Goal: Navigation & Orientation: Find specific page/section

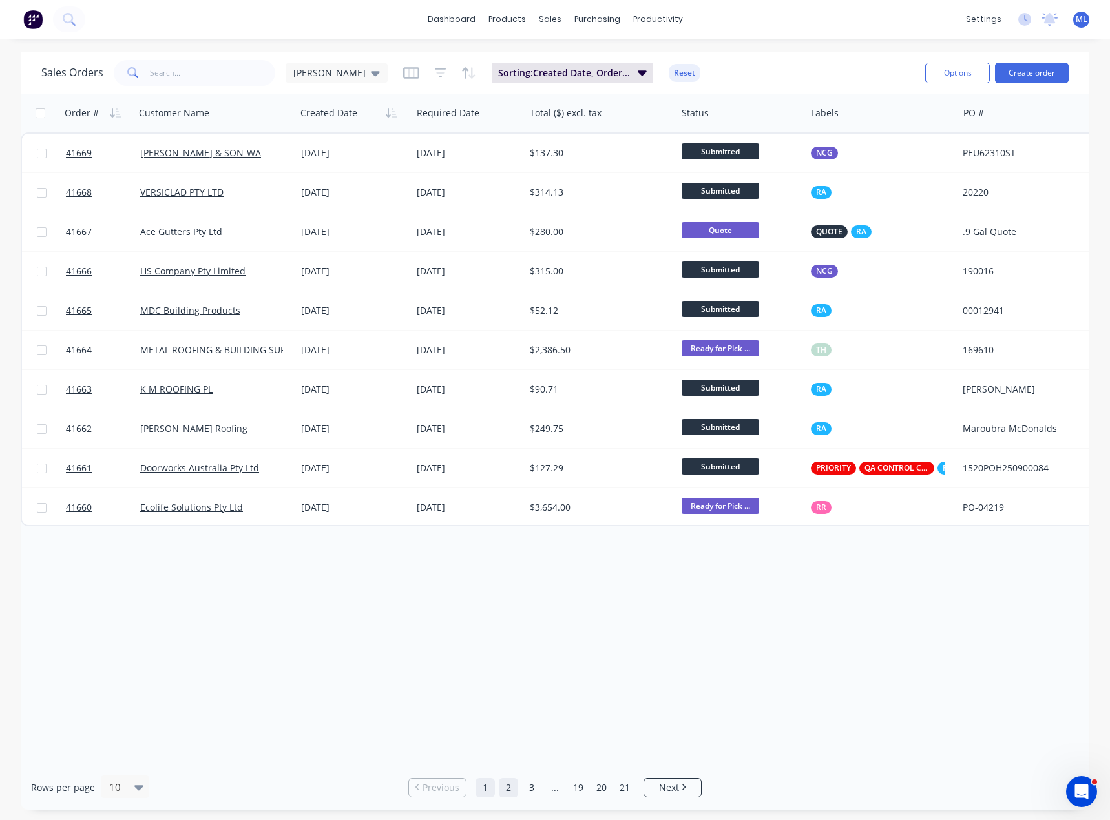
click at [502, 781] on link "2" at bounding box center [508, 787] width 19 height 19
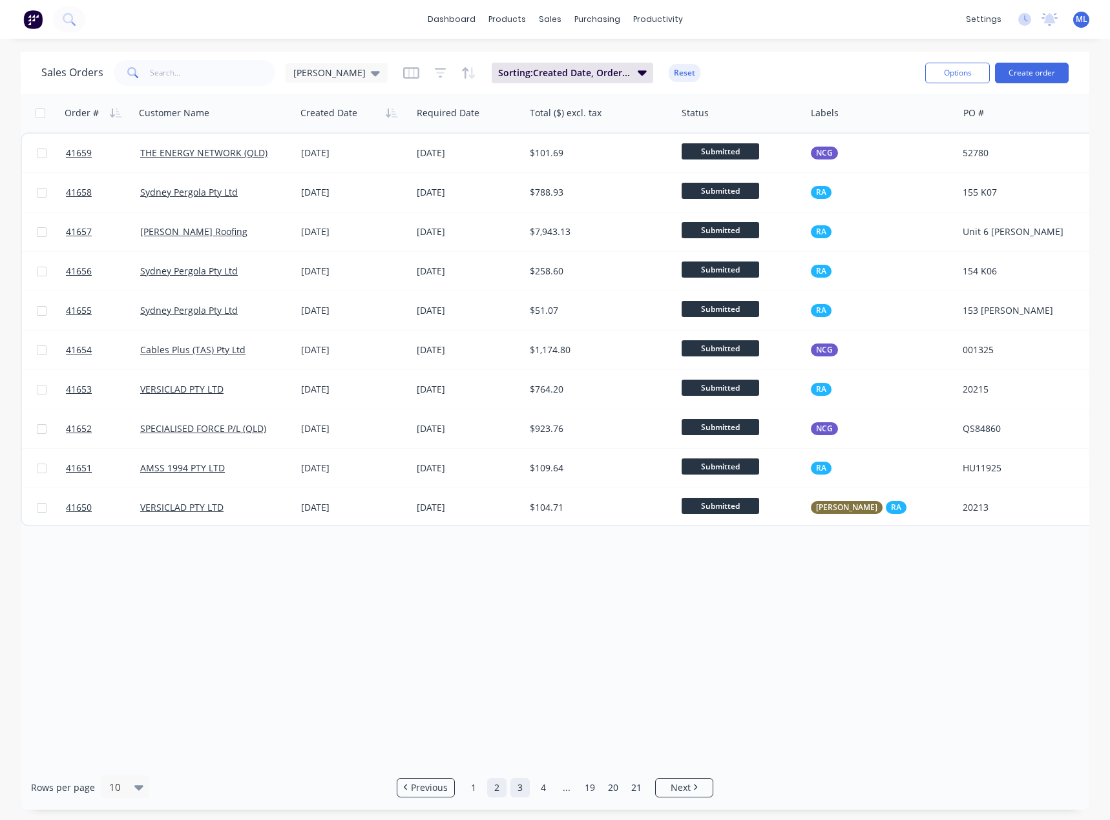
click at [513, 792] on link "3" at bounding box center [519, 787] width 19 height 19
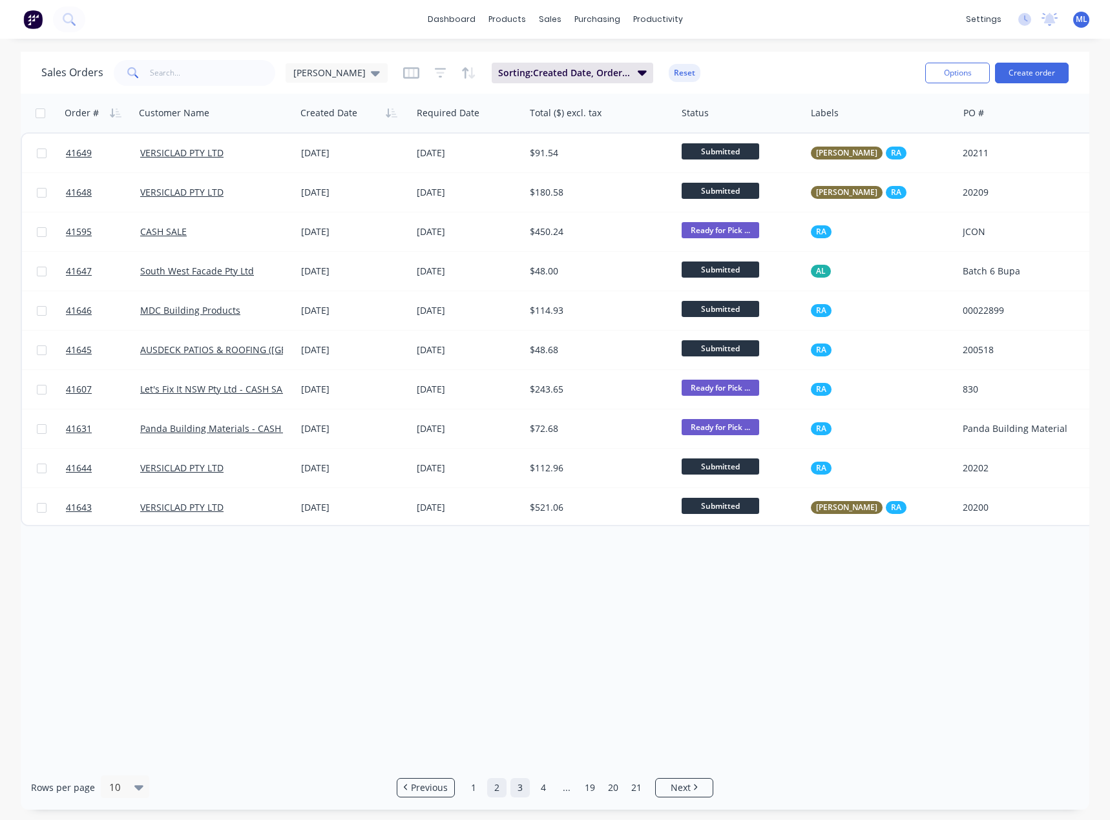
click at [493, 788] on link "2" at bounding box center [496, 787] width 19 height 19
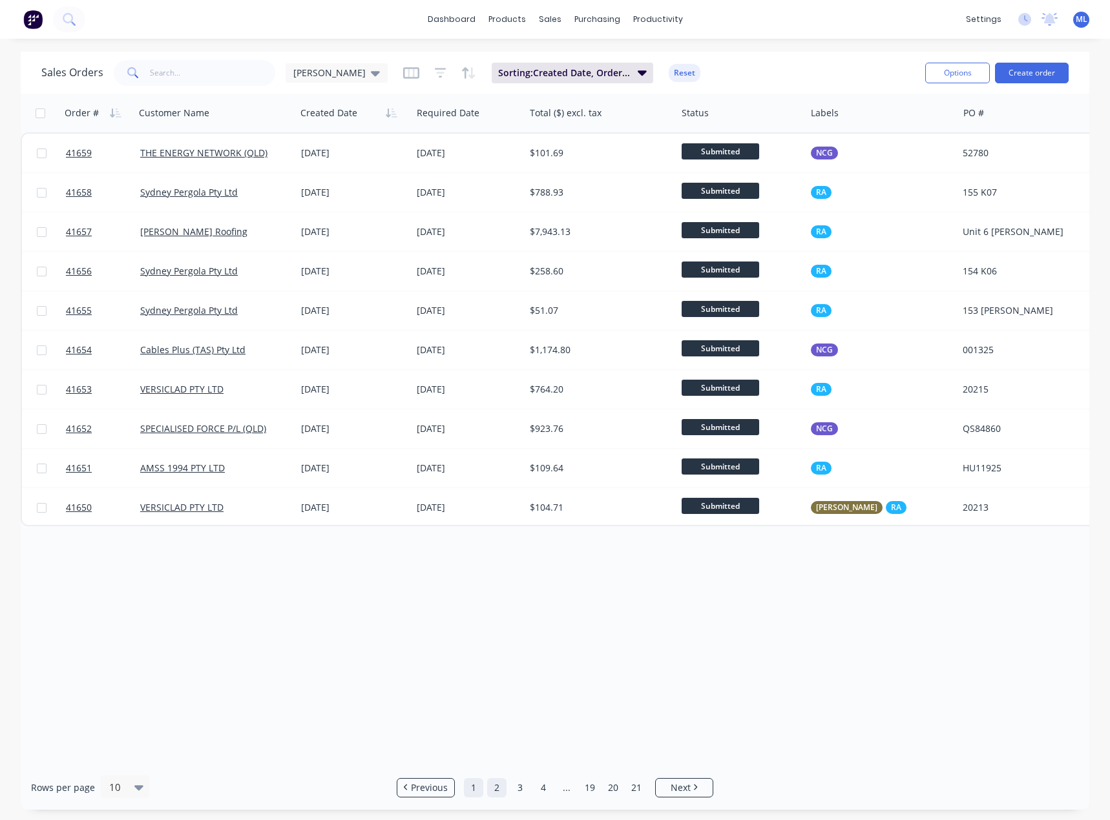
click at [475, 789] on link "1" at bounding box center [473, 787] width 19 height 19
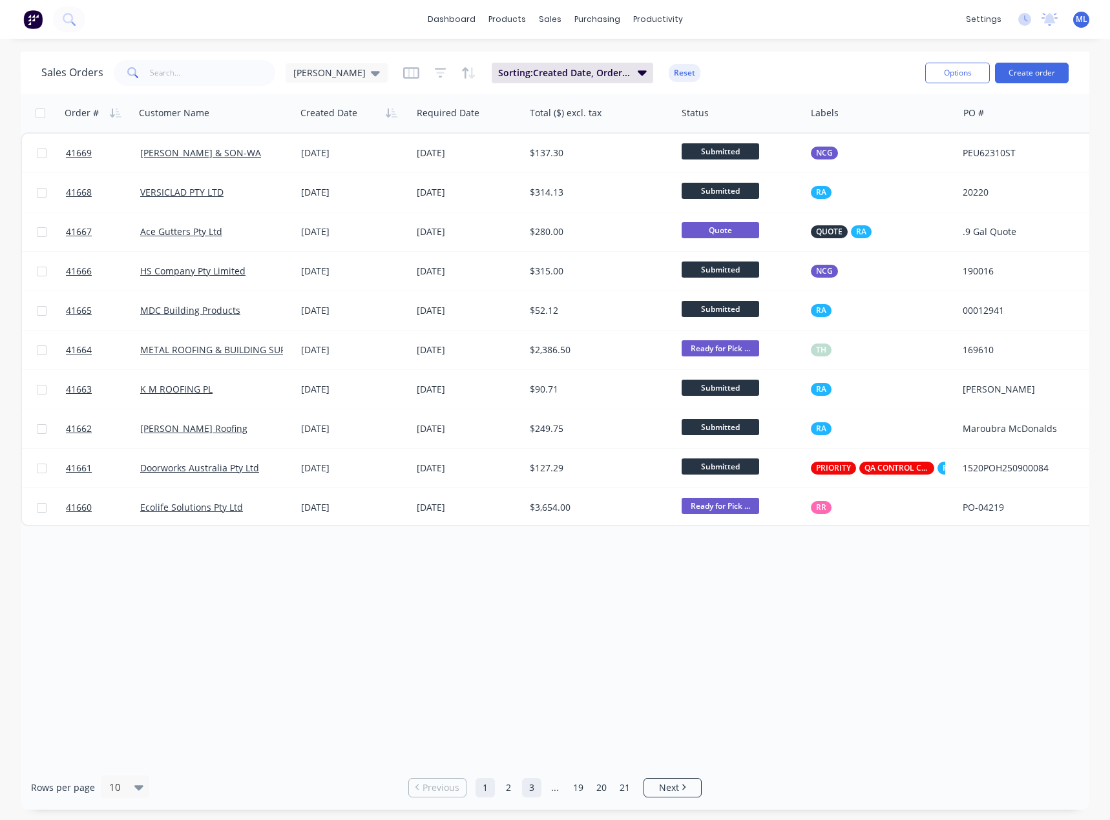
click at [538, 792] on link "3" at bounding box center [531, 787] width 19 height 19
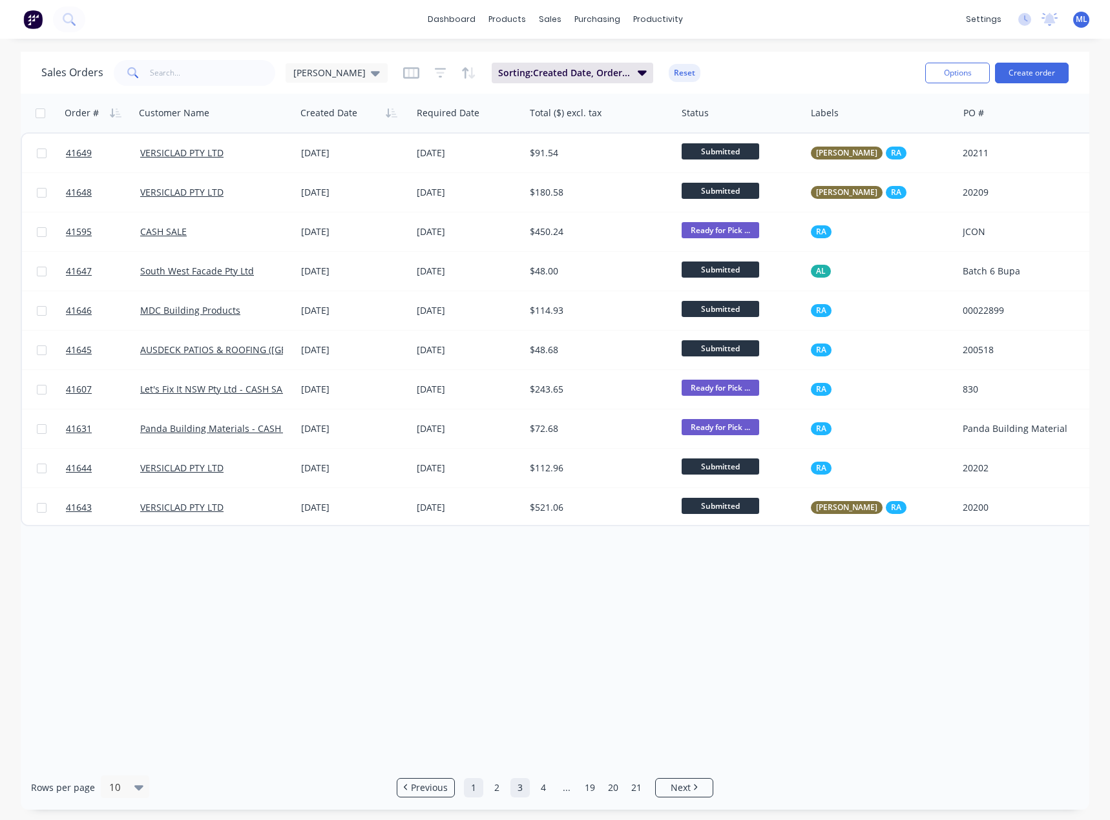
click at [471, 788] on link "1" at bounding box center [473, 787] width 19 height 19
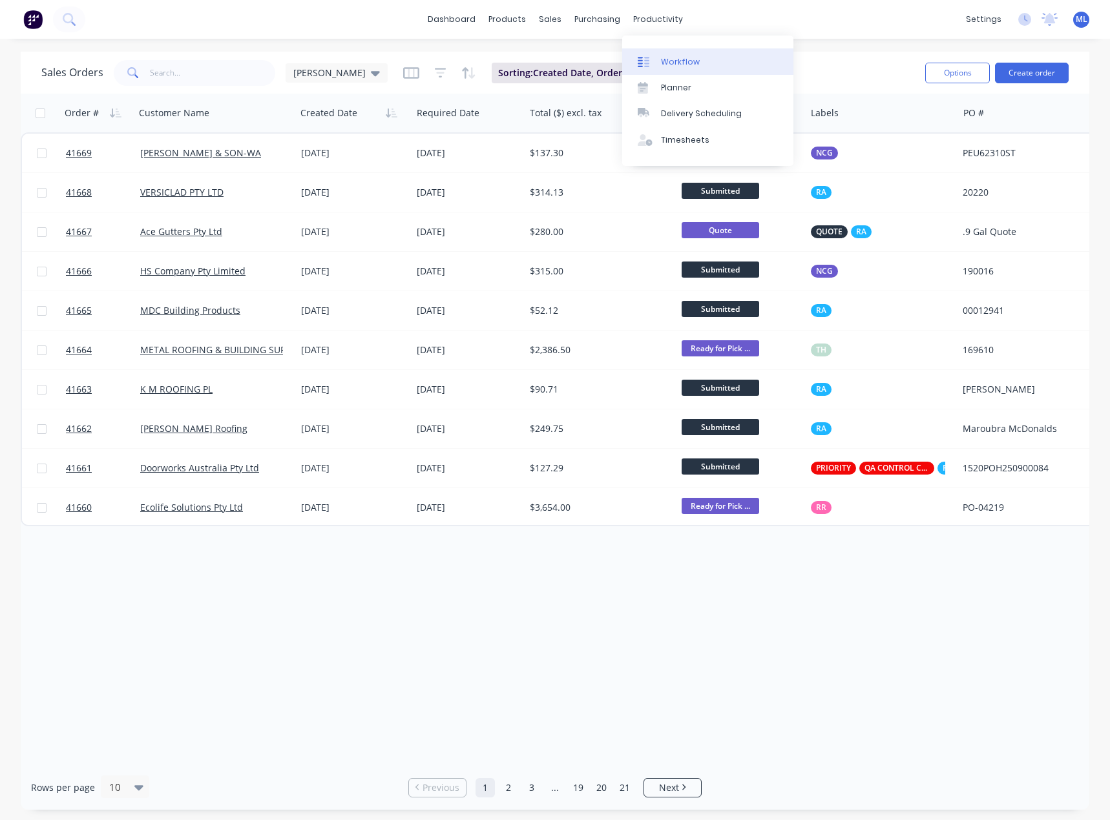
click at [656, 61] on div at bounding box center [646, 62] width 19 height 12
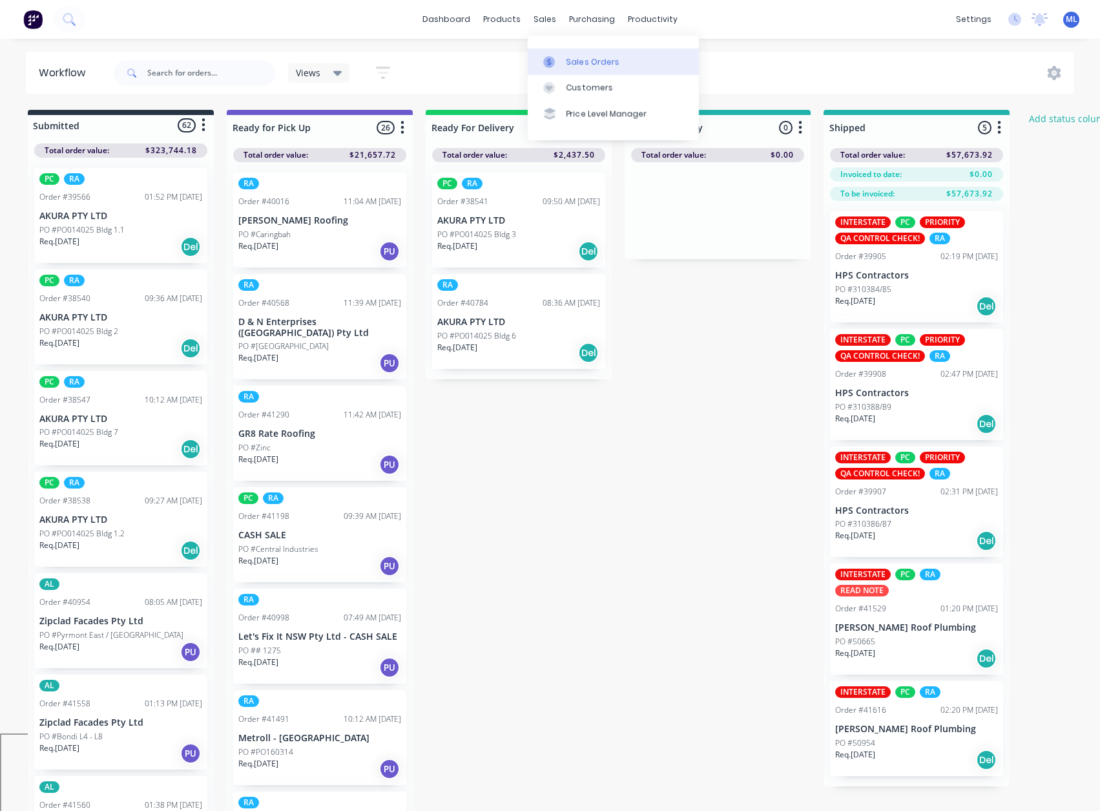
click at [559, 58] on div at bounding box center [552, 62] width 19 height 12
